Goal: Information Seeking & Learning: Learn about a topic

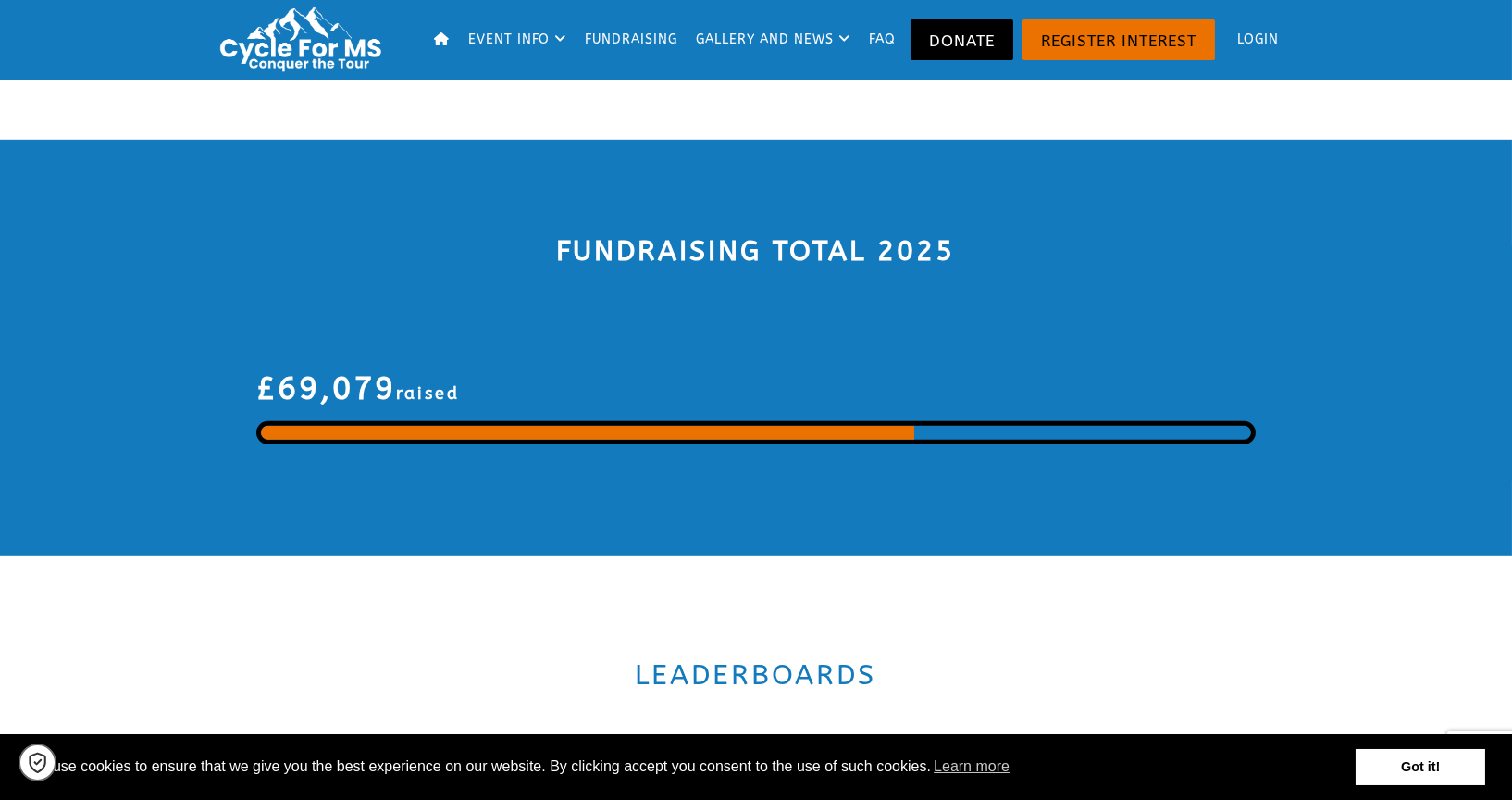
scroll to position [3208, 0]
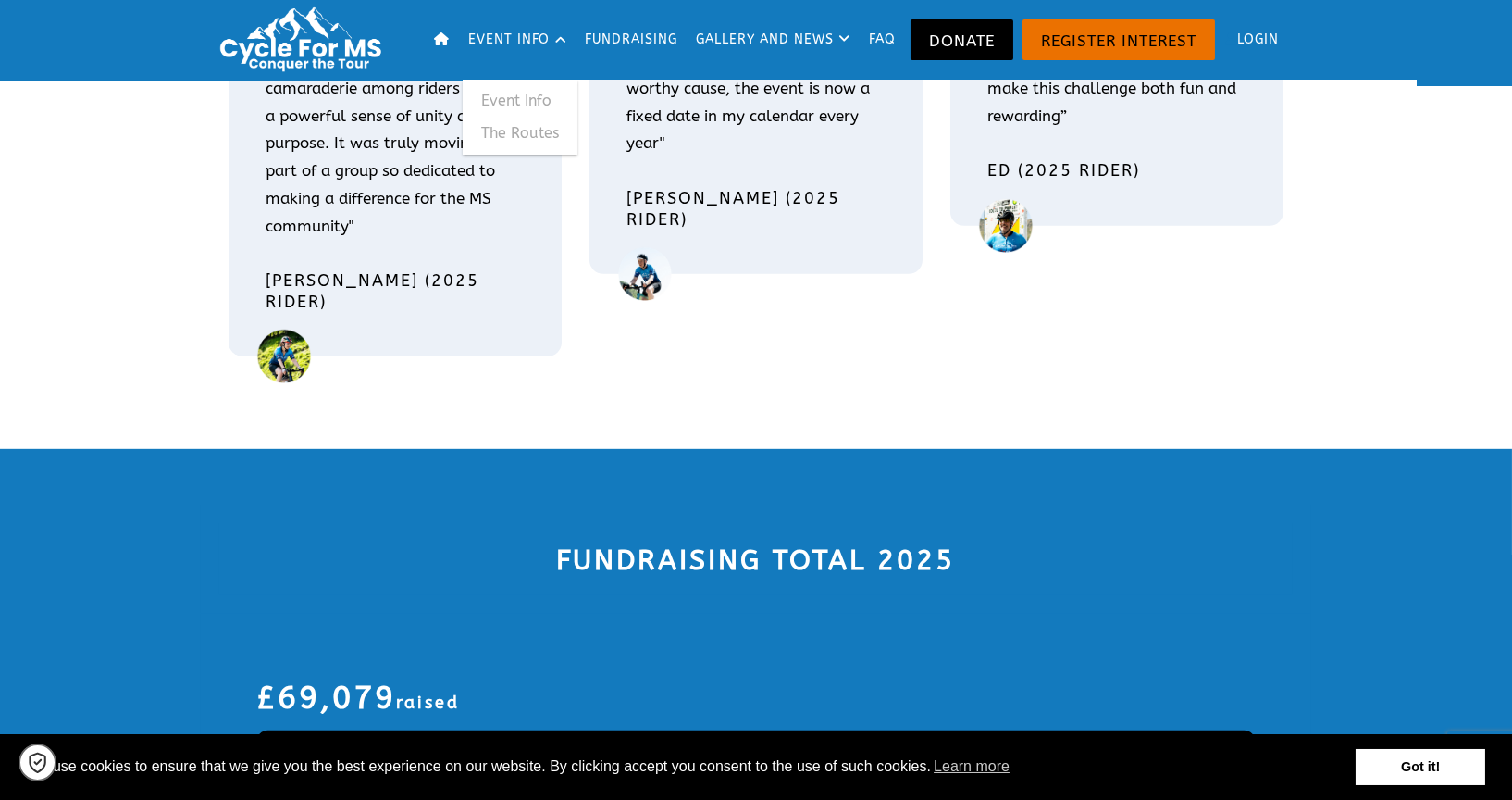
click at [516, 99] on link "Event Info" at bounding box center [520, 100] width 115 height 33
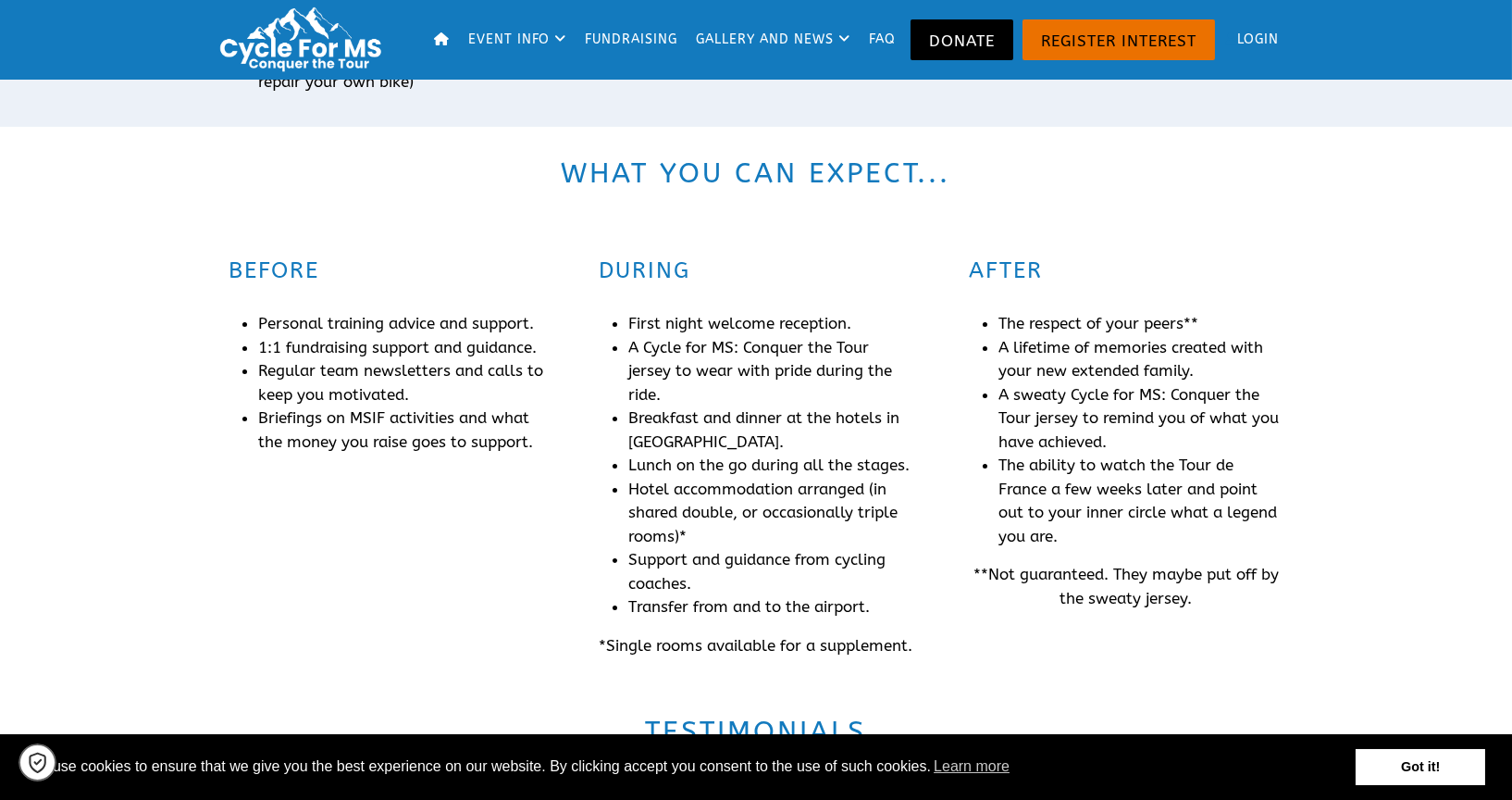
scroll to position [1336, 0]
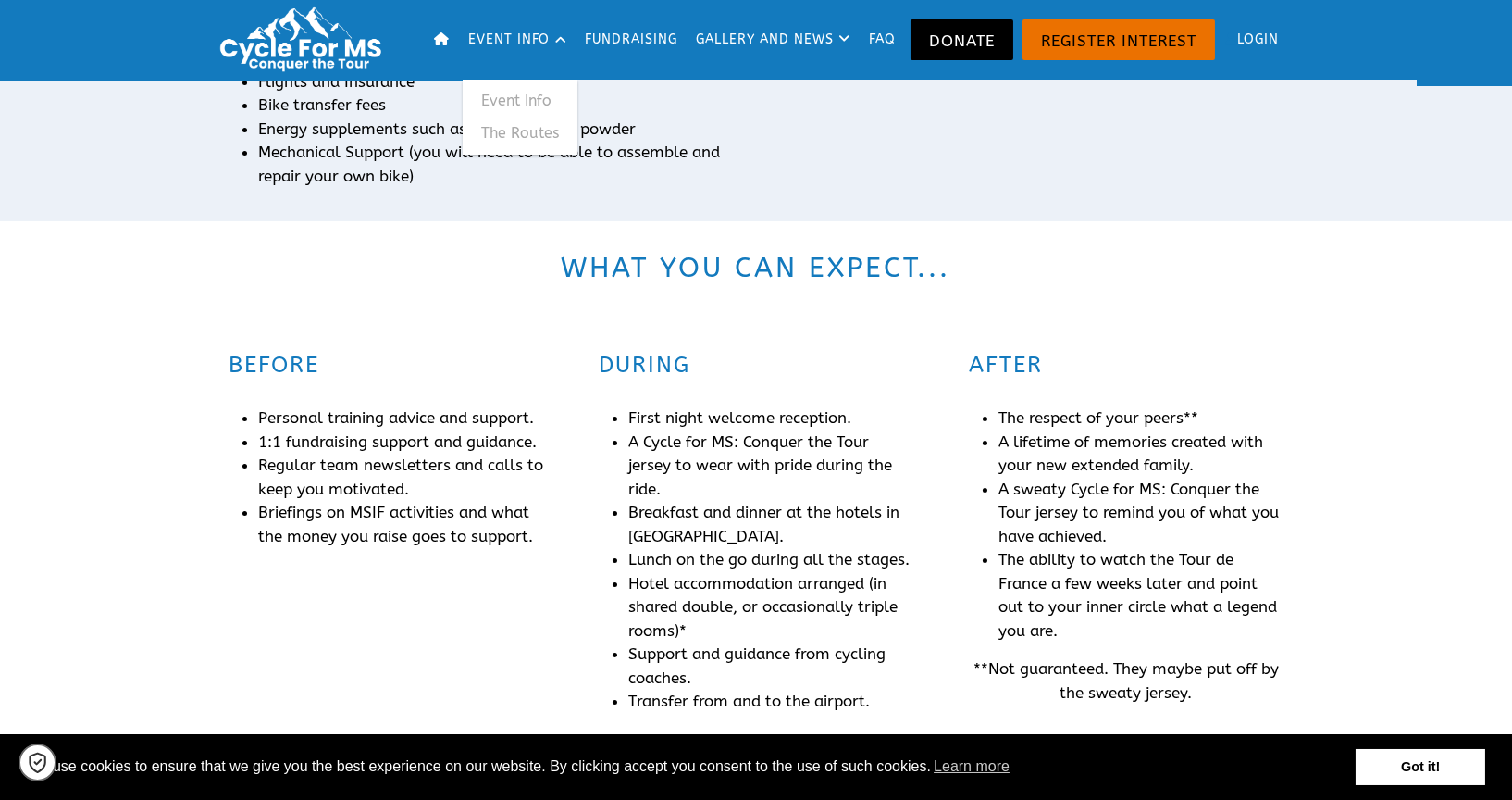
click at [504, 41] on link "Event Info" at bounding box center [518, 40] width 111 height 80
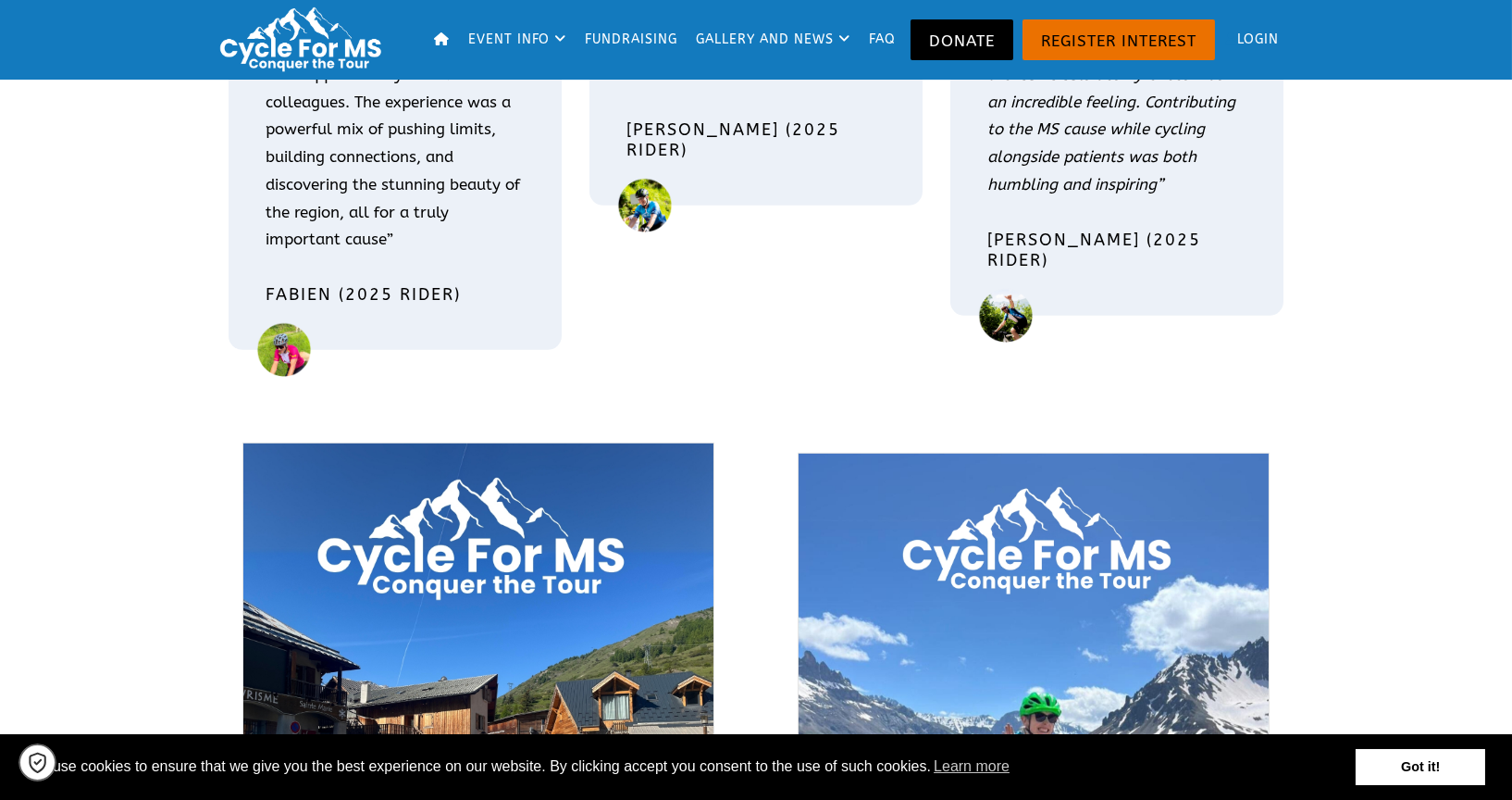
scroll to position [2365, 0]
